Goal: Transaction & Acquisition: Purchase product/service

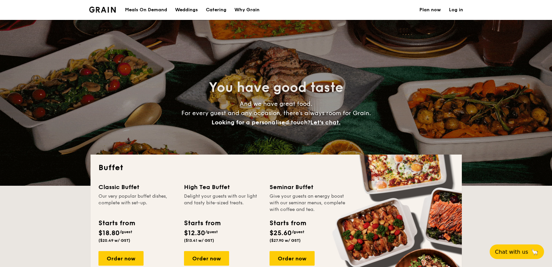
select select
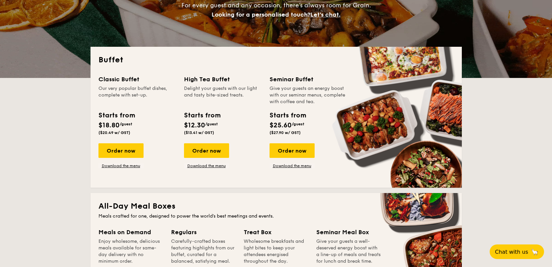
scroll to position [107, 0]
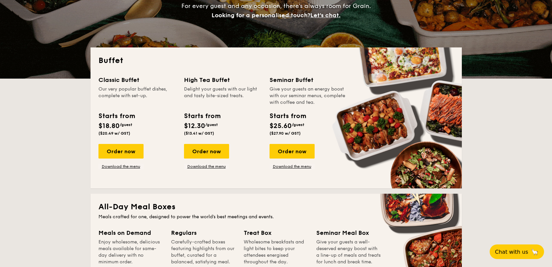
click at [226, 104] on div "Delight your guests with our light and tasty bite-sized treats." at bounding box center [223, 96] width 78 height 20
click at [215, 155] on div "Order now" at bounding box center [206, 151] width 45 height 15
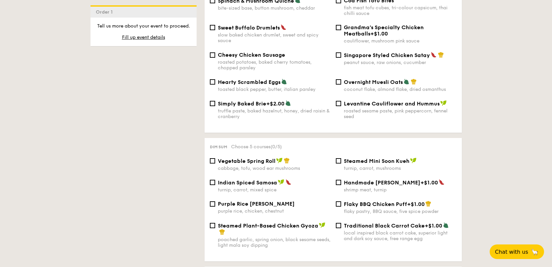
scroll to position [107, 0]
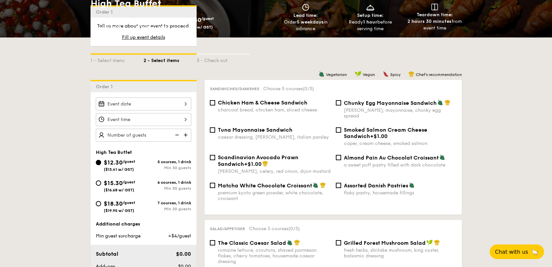
select select
